Goal: Task Accomplishment & Management: Manage account settings

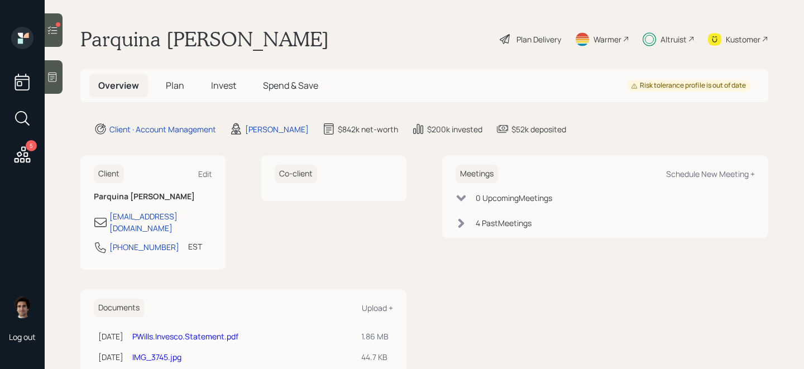
click at [216, 80] on span "Invest" at bounding box center [223, 85] width 25 height 12
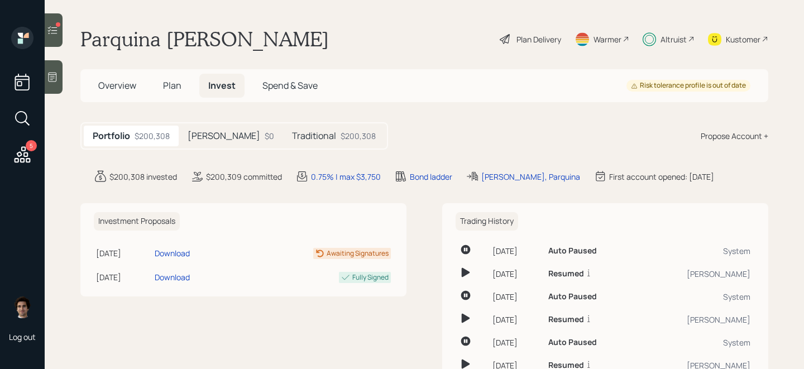
click at [284, 153] on main "Parquina [PERSON_NAME] Plan Delivery Warmer Altruist Kustomer Overview Plan Inv…" at bounding box center [424, 184] width 759 height 369
click at [277, 149] on div "Portfolio $200,308 [PERSON_NAME] $0 Traditional $200,308" at bounding box center [234, 135] width 308 height 27
click at [292, 140] on h5 "Traditional" at bounding box center [314, 136] width 44 height 11
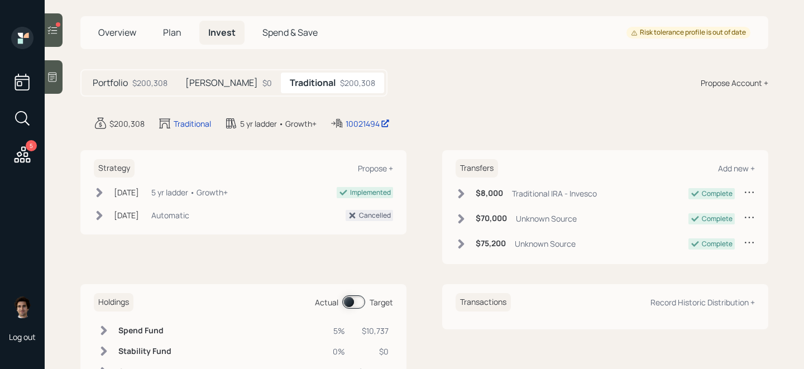
scroll to position [54, 0]
click at [724, 166] on div "Add new +" at bounding box center [736, 167] width 37 height 11
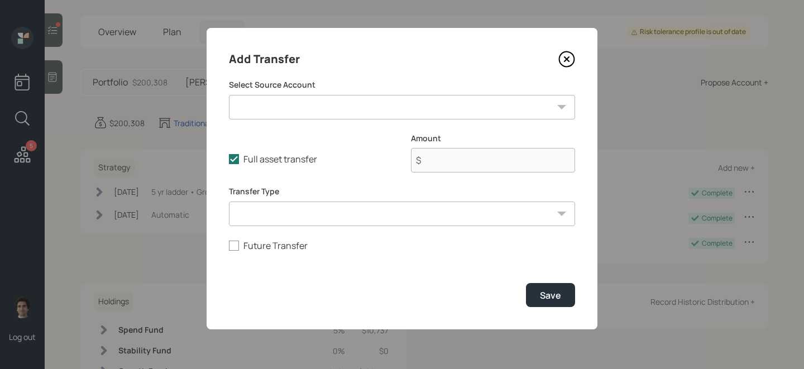
click at [276, 115] on select "Business Account ($10,000 | Checking / Savings) I Bond ($10,000 | Taxable Inves…" at bounding box center [402, 107] width 346 height 25
select select "3677d0b1-4946-4003-bf95-ad07a3822adc"
click at [229, 95] on select "Business Account ($10,000 | Checking / Savings) I Bond ($10,000 | Taxable Inves…" at bounding box center [402, 107] width 346 height 25
type input "$ 122,000"
click at [339, 112] on select "Business Account ($10,000 | Checking / Savings) I Bond ($10,000 | Taxable Inves…" at bounding box center [402, 107] width 346 height 25
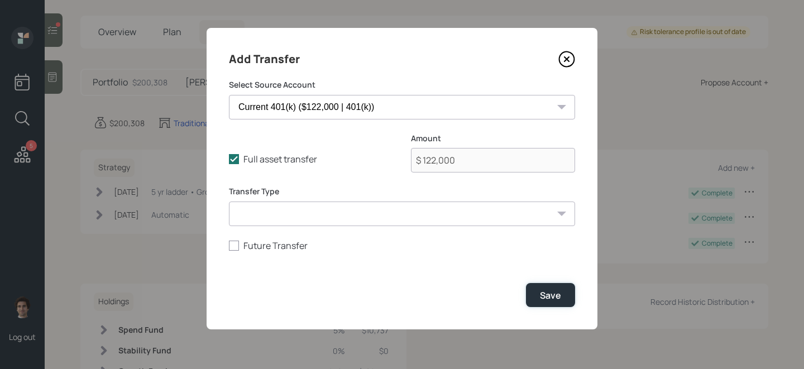
drag, startPoint x: 572, startPoint y: 294, endPoint x: 544, endPoint y: 215, distance: 83.7
click at [546, 215] on form "Select Source Account Business Account ($10,000 | Checking / Savings) I Bond ($…" at bounding box center [402, 193] width 346 height 228
click at [544, 215] on select "ACAT Transfer Non ACAT Transfer Capitalize Rollover Rollover Deposit" at bounding box center [402, 214] width 346 height 25
select select "rollover"
click at [229, 202] on select "ACAT Transfer Non ACAT Transfer Capitalize Rollover Rollover Deposit" at bounding box center [402, 214] width 346 height 25
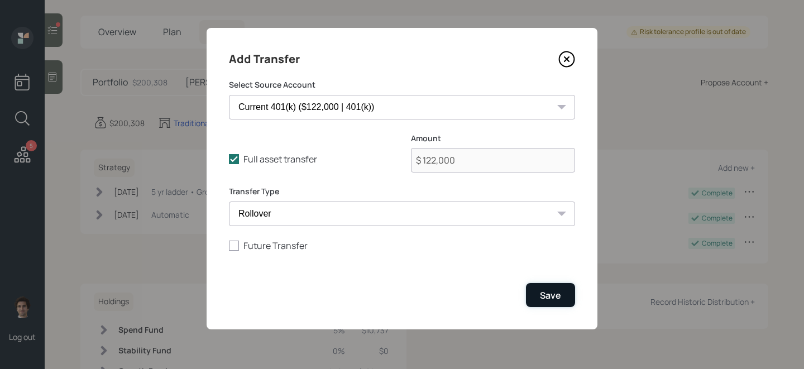
click at [556, 296] on div "Save" at bounding box center [550, 295] width 21 height 12
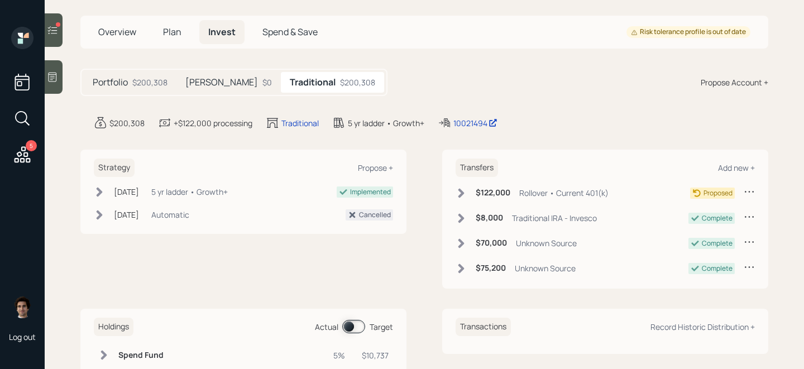
click at [456, 194] on icon at bounding box center [461, 193] width 11 height 11
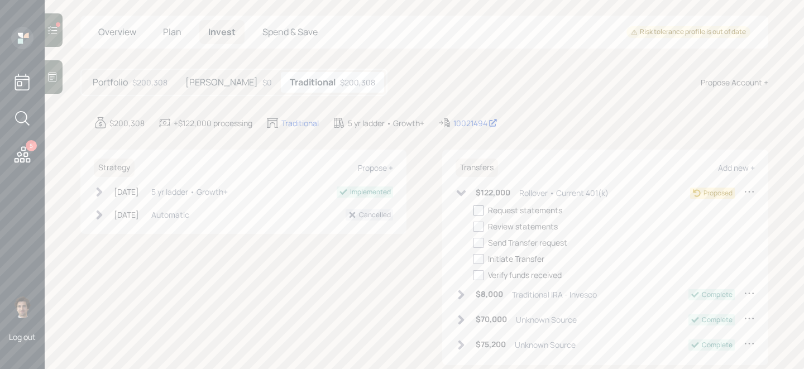
click at [473, 208] on div at bounding box center [478, 210] width 10 height 10
click at [473, 210] on input "checkbox" at bounding box center [473, 210] width 1 height 1
checkbox input "true"
click at [476, 221] on label at bounding box center [480, 227] width 15 height 12
click at [473, 226] on input "checkbox" at bounding box center [473, 226] width 1 height 1
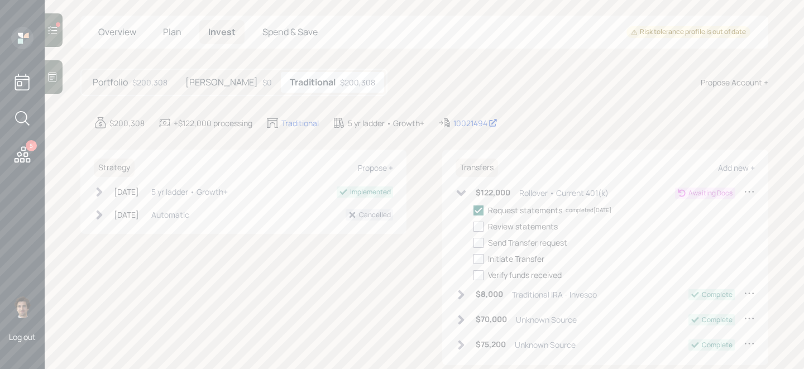
checkbox input "true"
click at [476, 247] on div at bounding box center [478, 243] width 10 height 10
click at [473, 243] on input "checkbox" at bounding box center [473, 242] width 1 height 1
checkbox input "true"
click at [478, 262] on div at bounding box center [478, 259] width 10 height 10
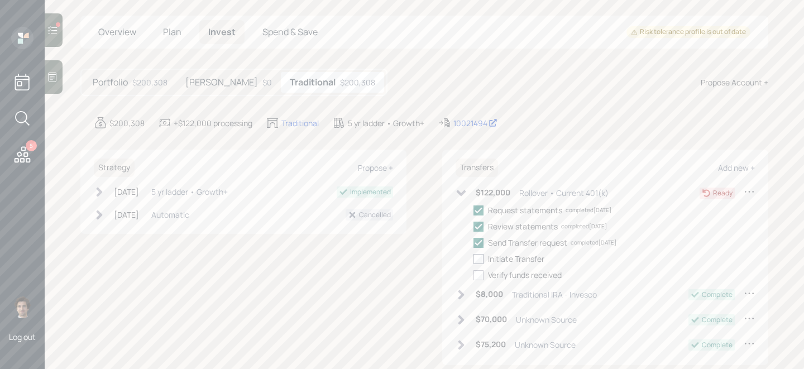
click at [473, 259] on input "checkbox" at bounding box center [473, 258] width 1 height 1
checkbox input "true"
click at [463, 190] on icon at bounding box center [461, 193] width 11 height 11
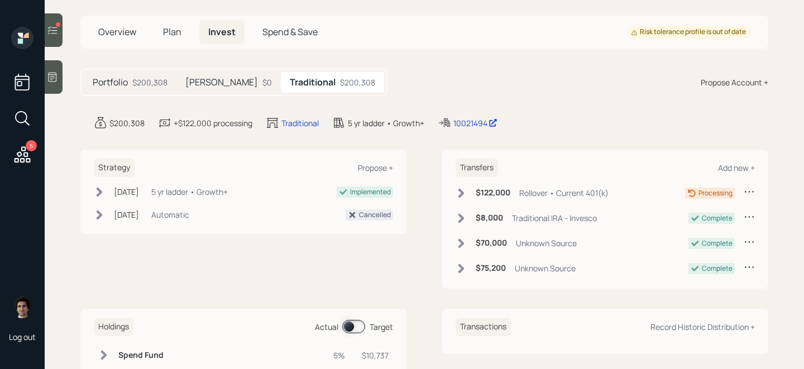
click at [199, 87] on h5 "[PERSON_NAME]" at bounding box center [221, 82] width 73 height 11
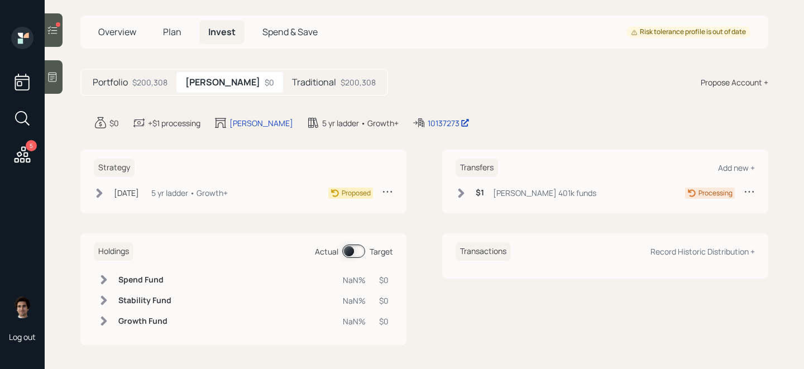
click at [213, 197] on div "5 yr ladder • Growth+" at bounding box center [189, 193] width 76 height 12
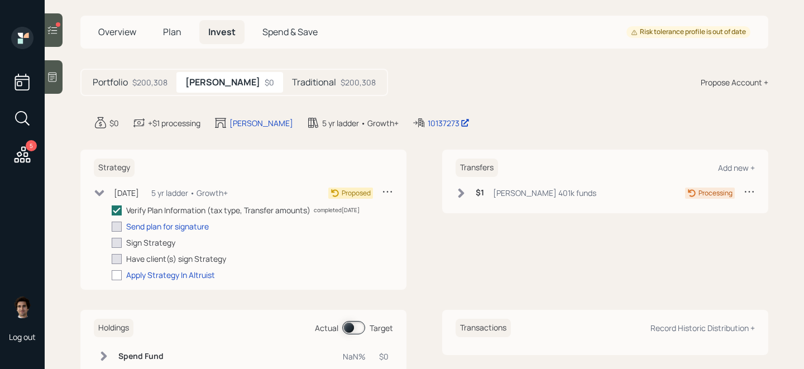
click at [513, 179] on div "Transfers Add new + $1 [PERSON_NAME] 401k funds Processing" at bounding box center [605, 182] width 326 height 64
click at [513, 187] on div "[PERSON_NAME] 401k funds" at bounding box center [544, 193] width 103 height 12
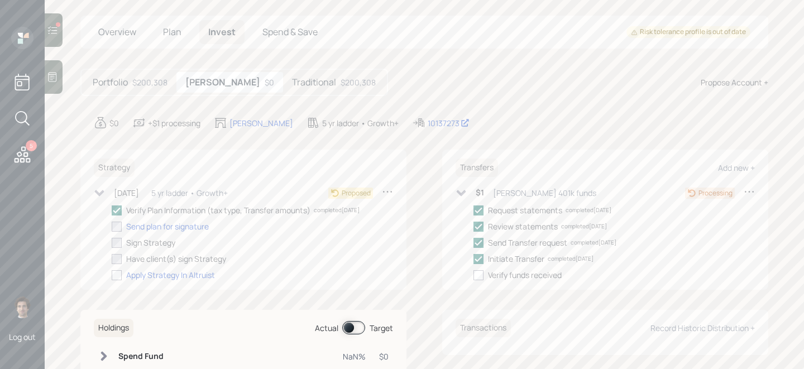
click at [468, 187] on div "$1 [PERSON_NAME] 401k funds" at bounding box center [526, 193] width 141 height 14
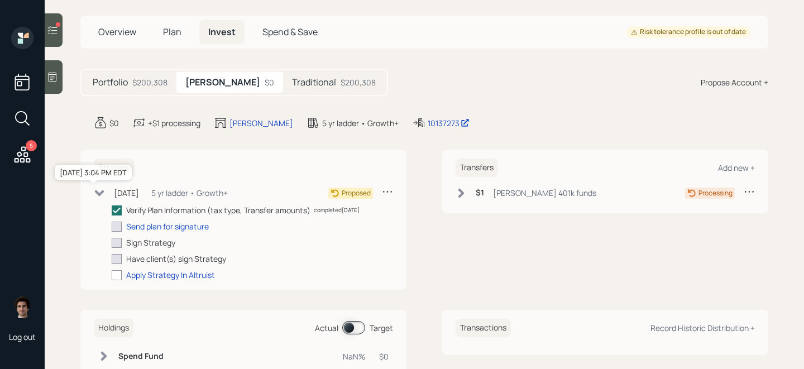
click at [131, 196] on div "[DATE]" at bounding box center [126, 193] width 25 height 12
